Goal: Transaction & Acquisition: Book appointment/travel/reservation

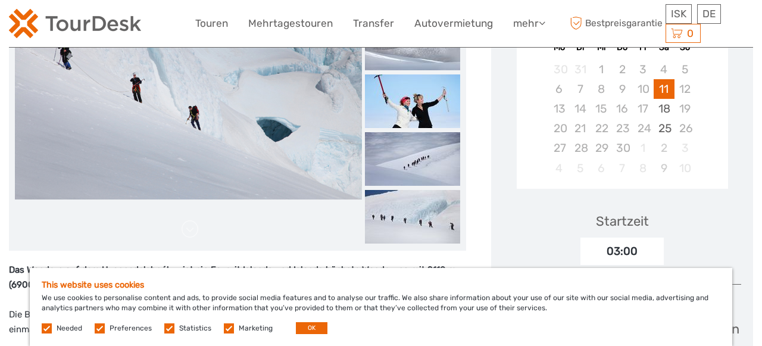
scroll to position [309, 0]
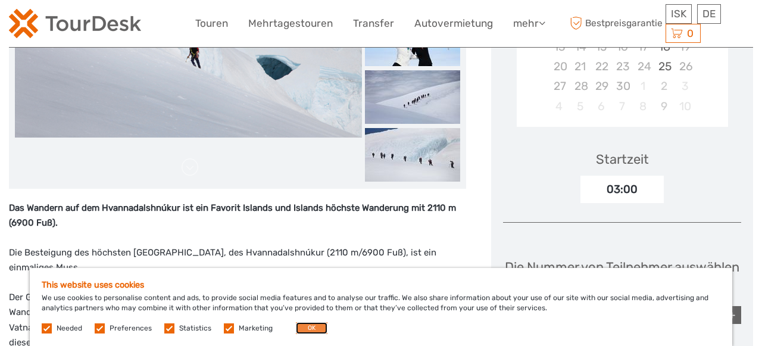
click at [313, 328] on button "OK" at bounding box center [312, 328] width 32 height 12
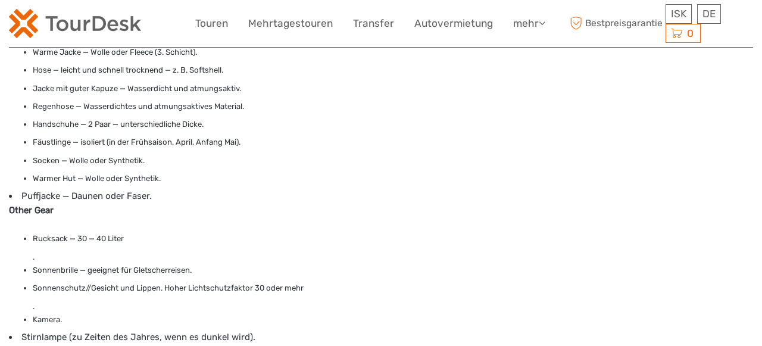
scroll to position [990, 0]
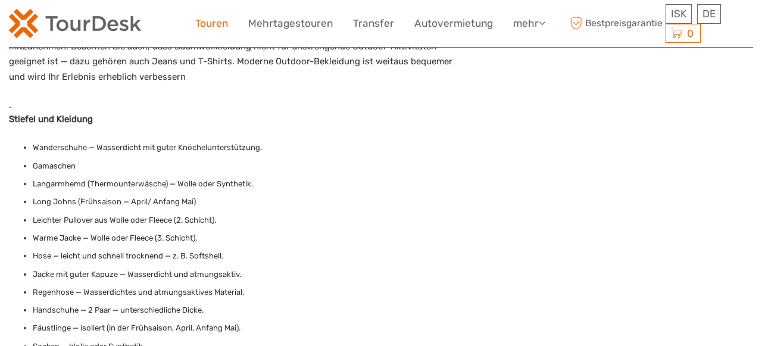
click at [209, 23] on link "Touren" at bounding box center [211, 23] width 33 height 17
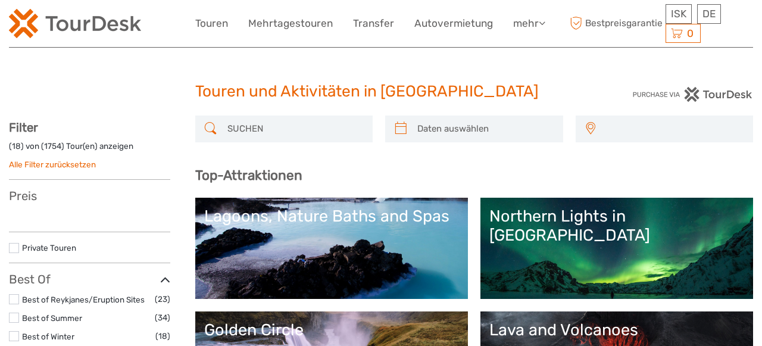
select select
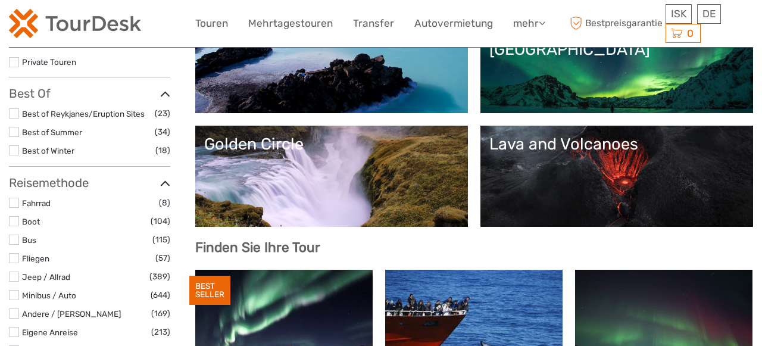
select select
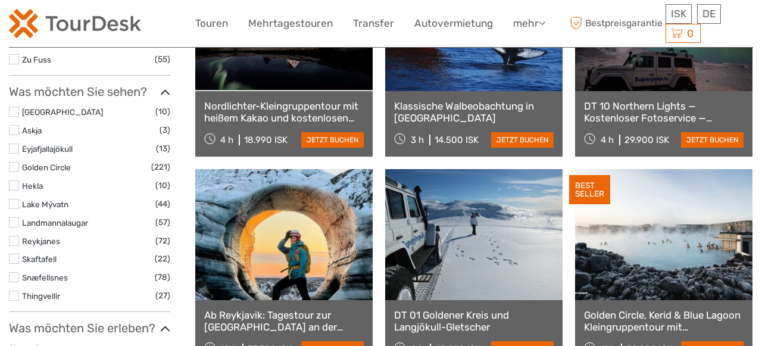
scroll to position [557, 0]
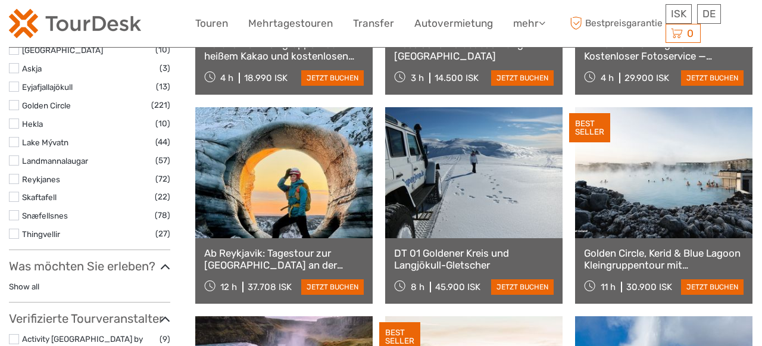
click at [441, 176] on link at bounding box center [473, 172] width 177 height 131
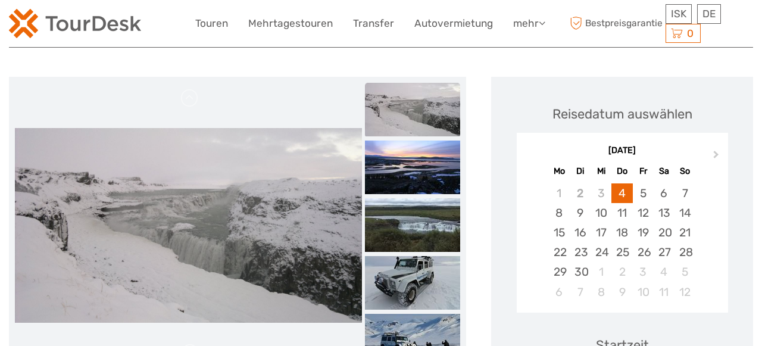
scroll to position [62, 0]
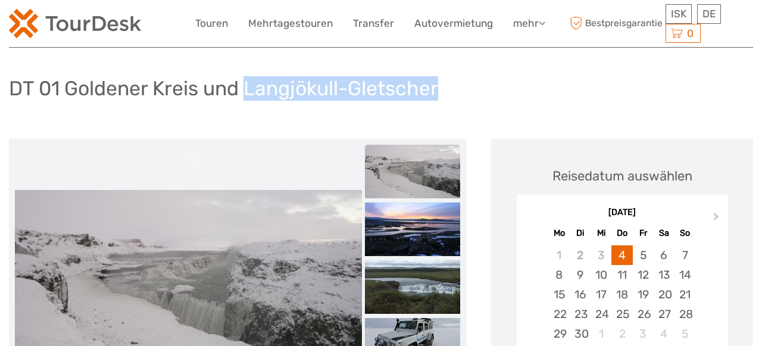
drag, startPoint x: 247, startPoint y: 89, endPoint x: 448, endPoint y: 102, distance: 201.5
click at [448, 102] on div "DT 01 Goldener Kreis und Langjökull-Gletscher" at bounding box center [381, 92] width 744 height 43
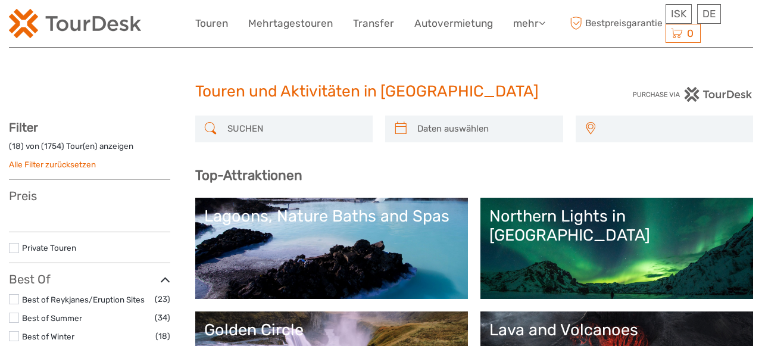
select select
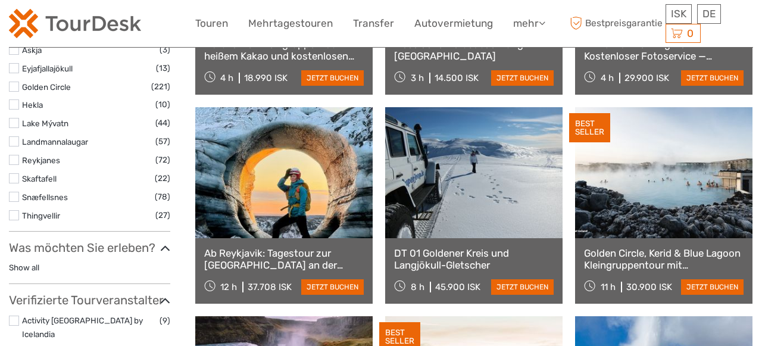
scroll to position [575, 0]
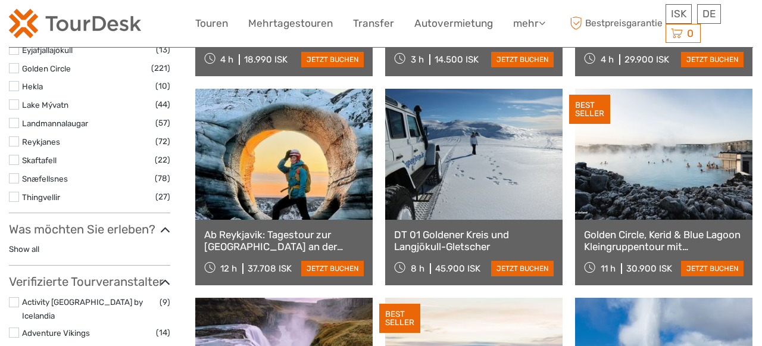
select select
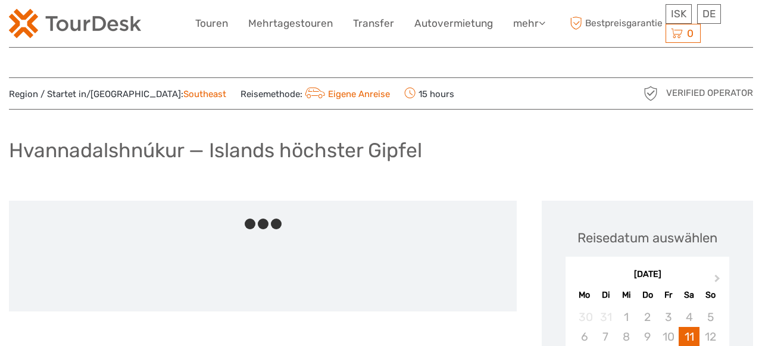
scroll to position [990, 0]
